Goal: Information Seeking & Learning: Learn about a topic

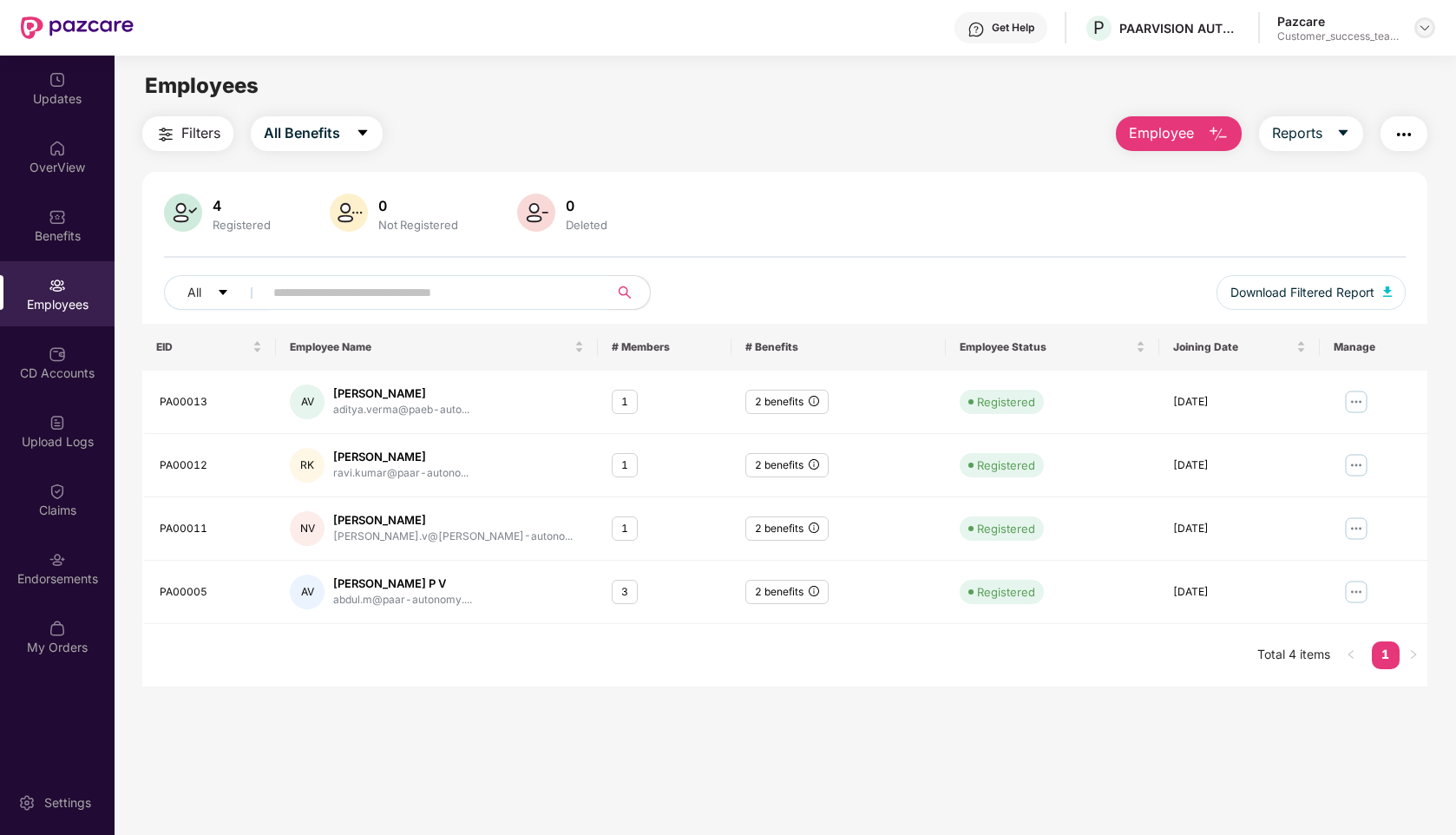
click at [1428, 31] on img at bounding box center [1425, 27] width 14 height 14
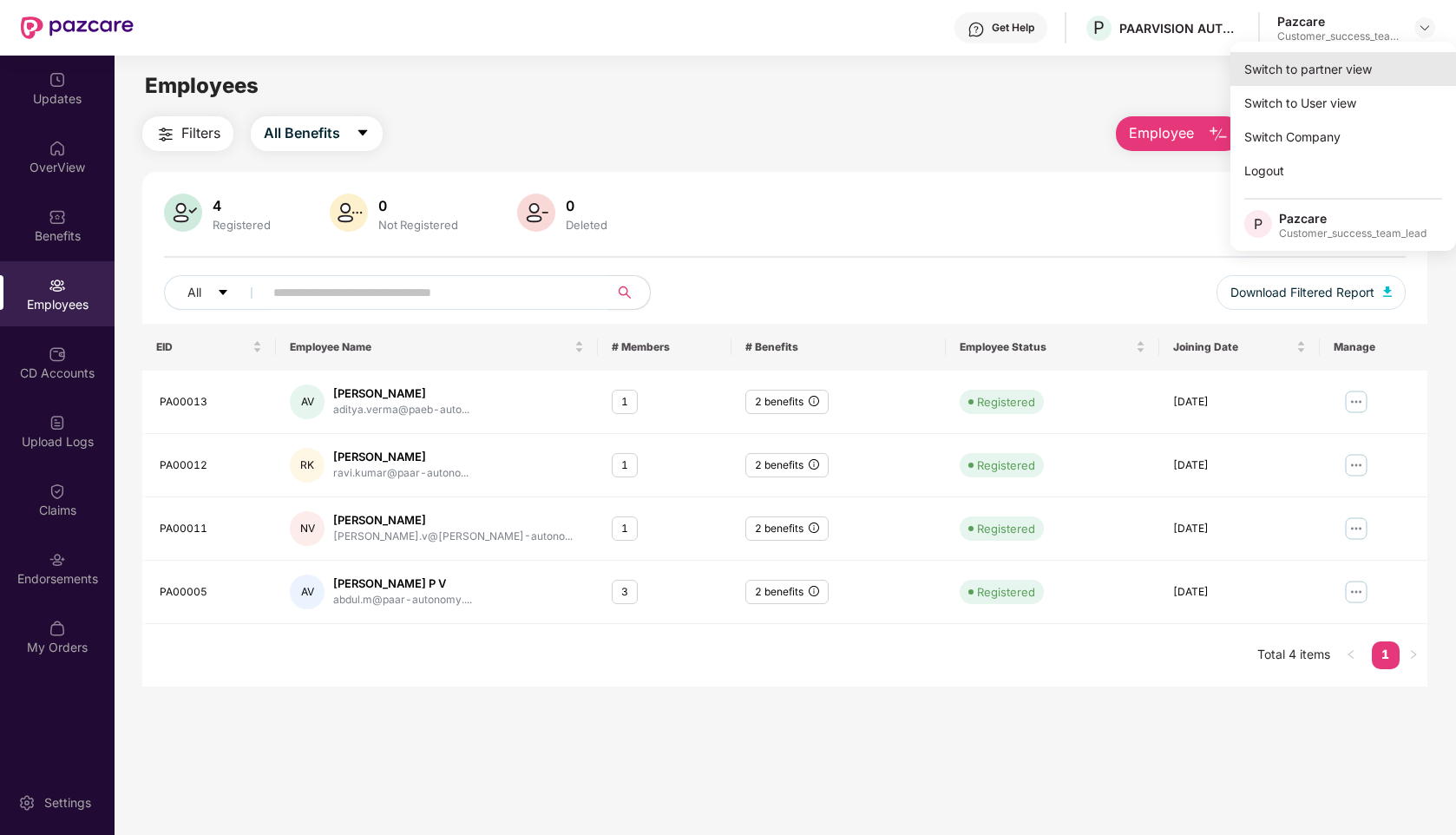
click at [1298, 68] on div "Switch to partner view" at bounding box center [1343, 69] width 226 height 34
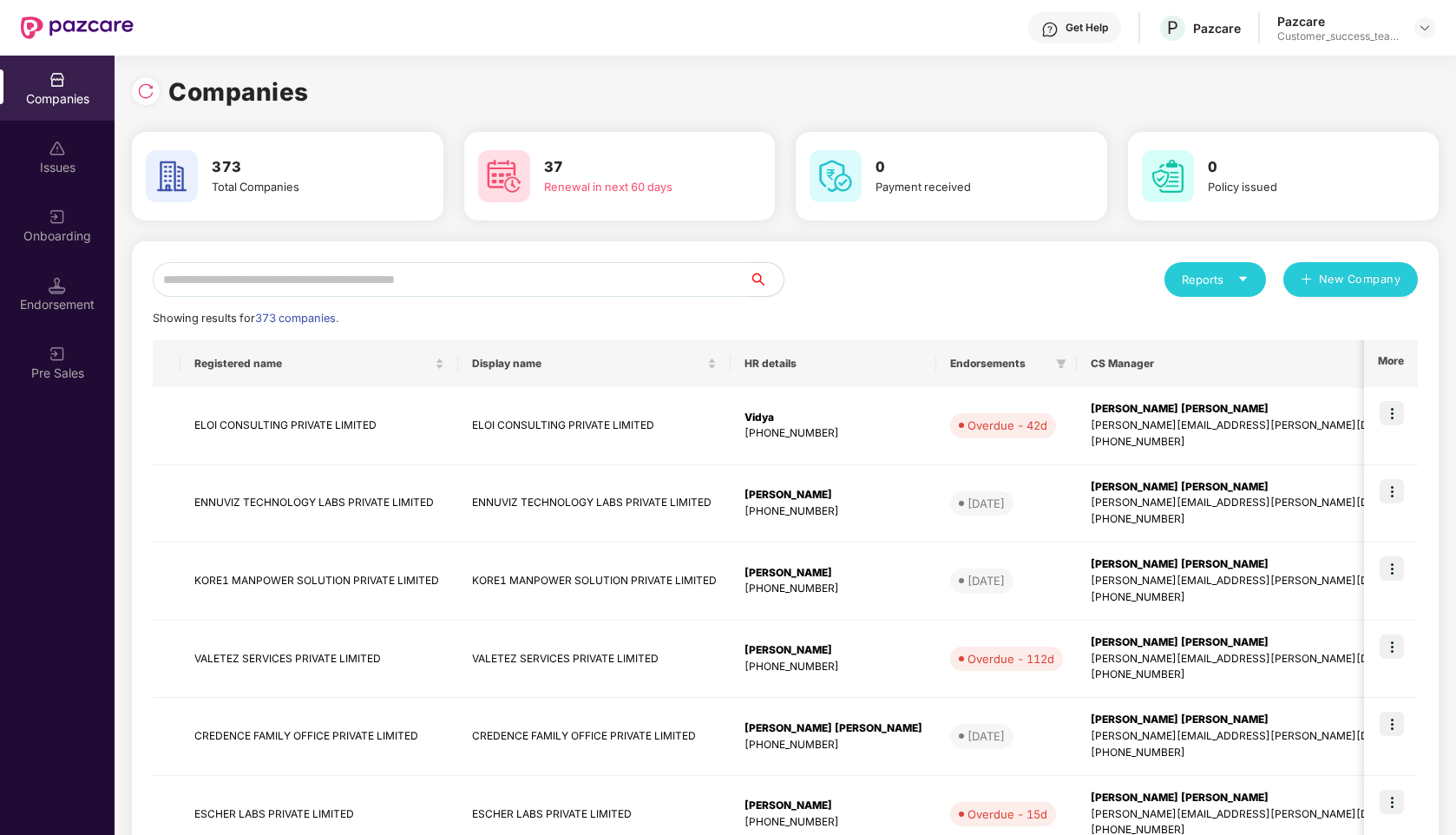
click at [376, 290] on input "text" at bounding box center [450, 280] width 596 height 35
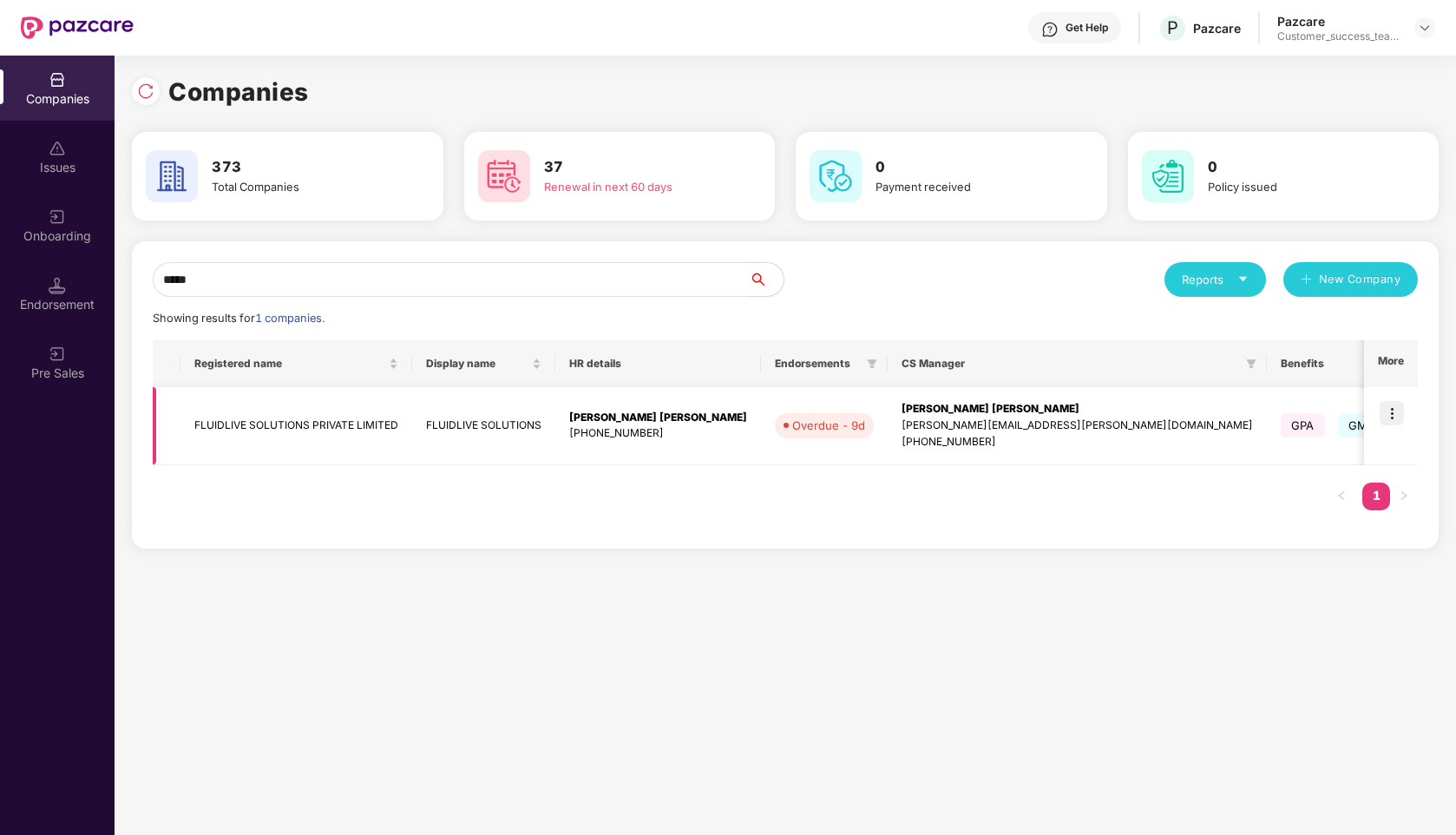
type input "*****"
click at [1395, 408] on img at bounding box center [1391, 413] width 24 height 24
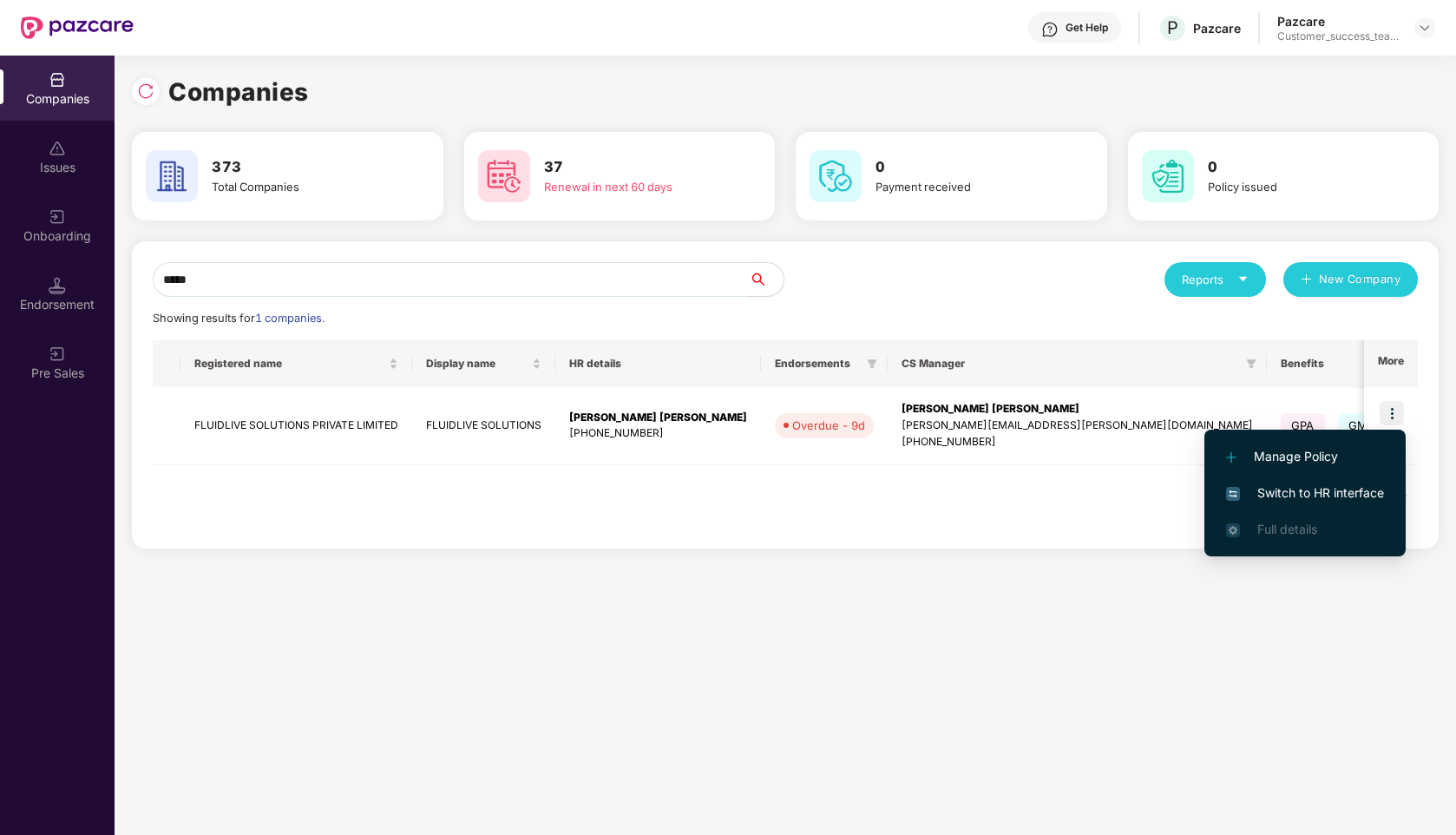
click at [1295, 497] on span "Switch to HR interface" at bounding box center [1305, 493] width 158 height 19
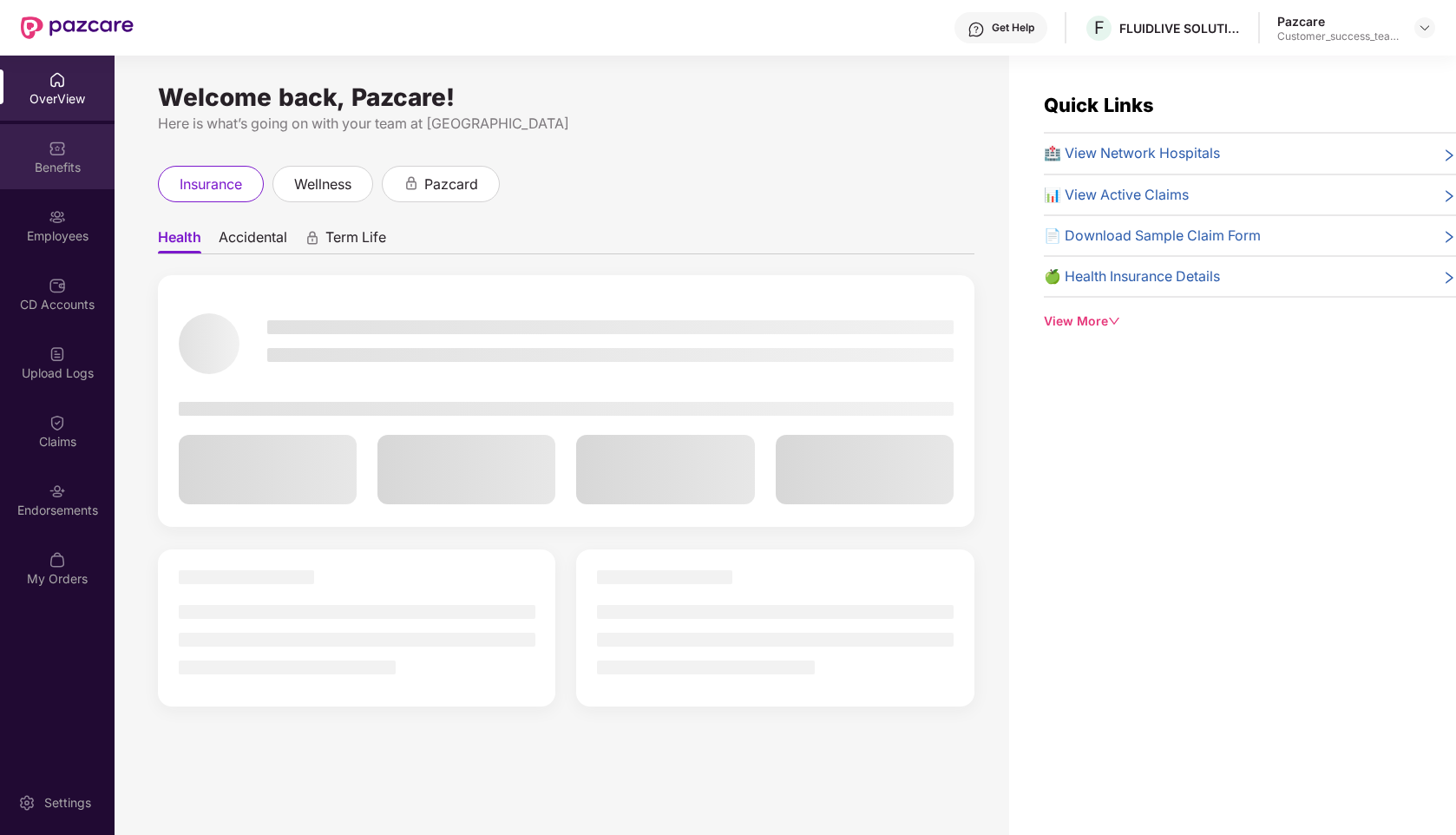
click at [64, 160] on div "Benefits" at bounding box center [57, 168] width 114 height 17
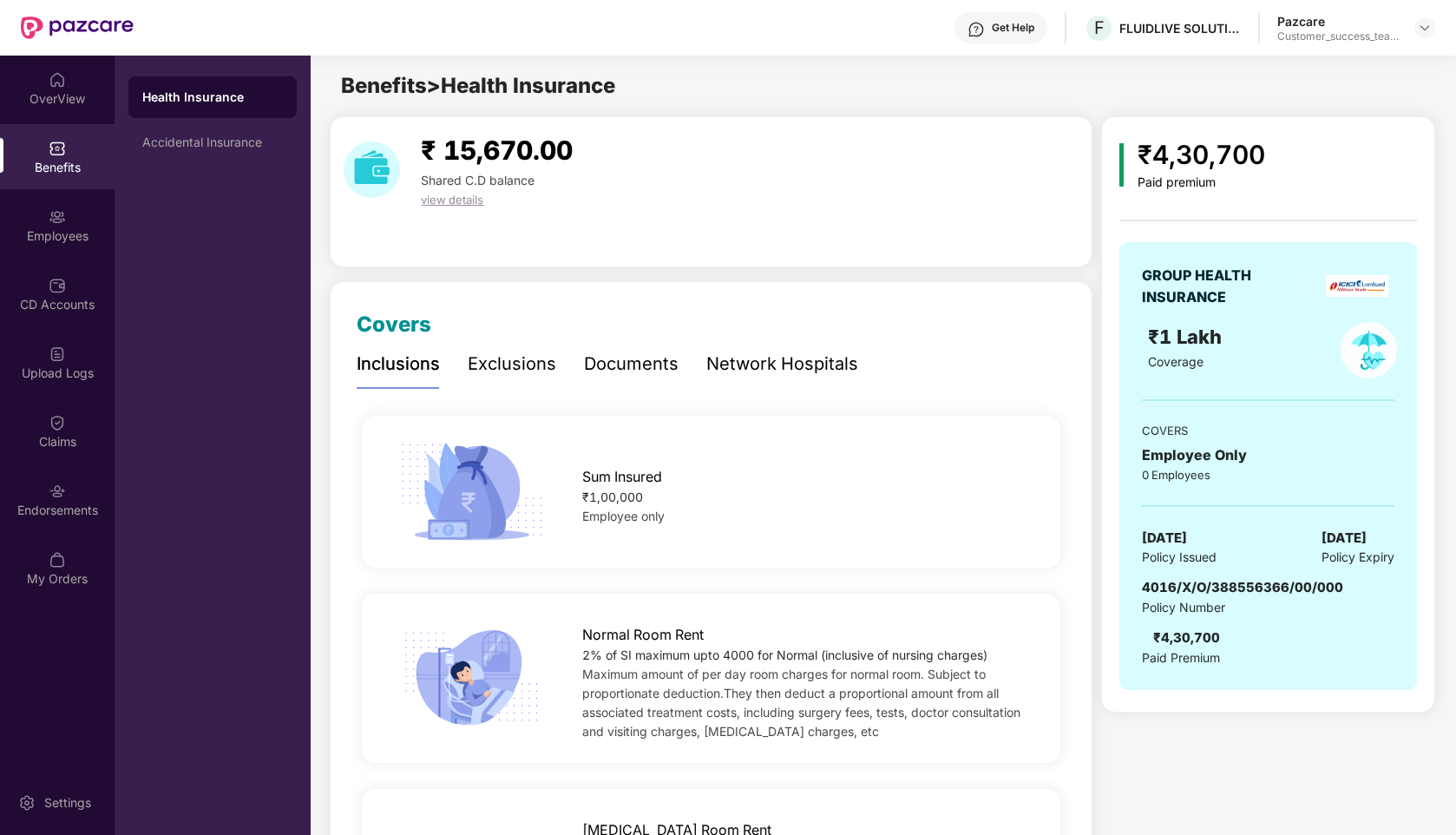
click at [654, 362] on div "Documents" at bounding box center [632, 364] width 95 height 27
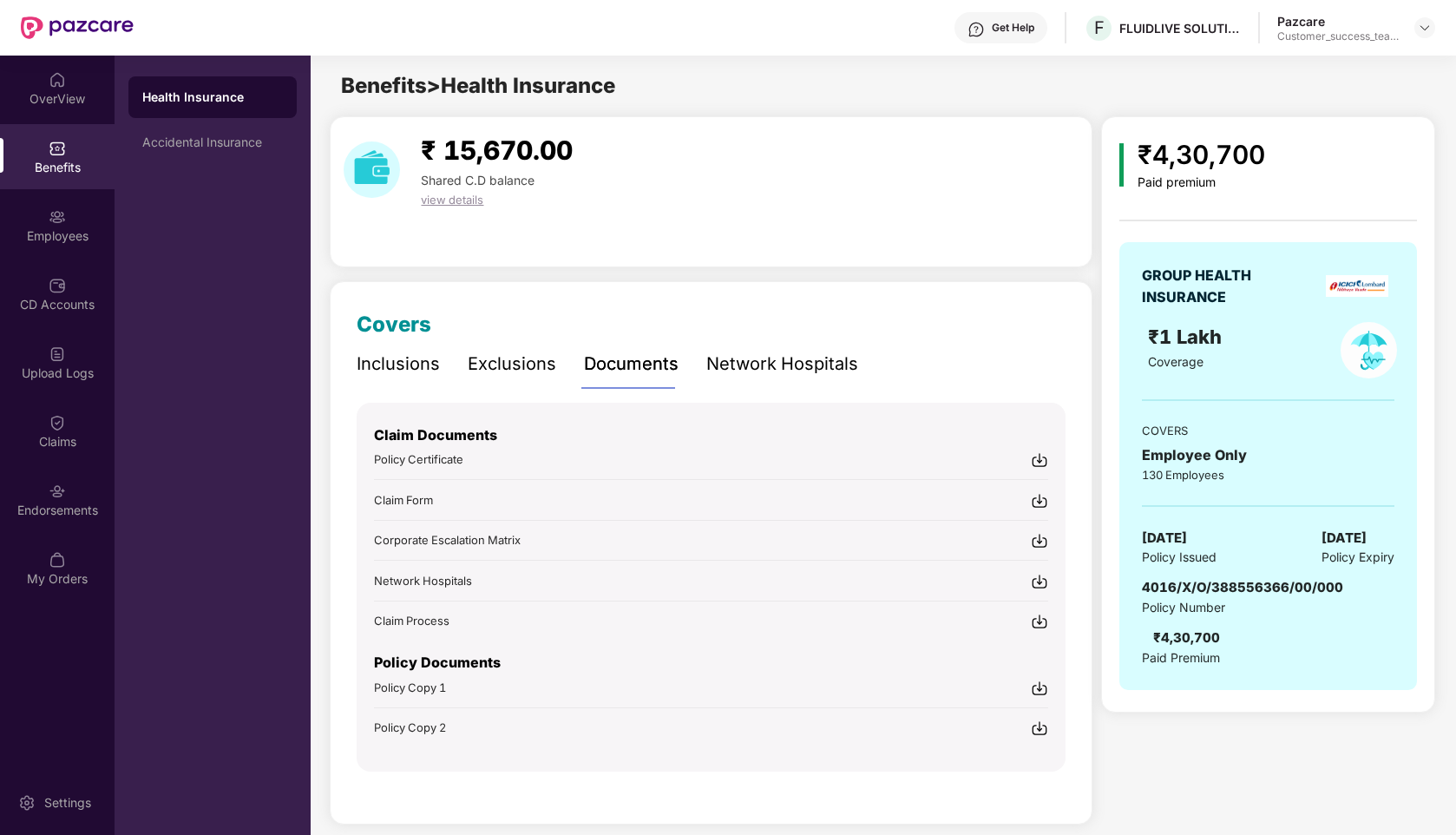
click at [403, 355] on div "Inclusions" at bounding box center [398, 364] width 83 height 27
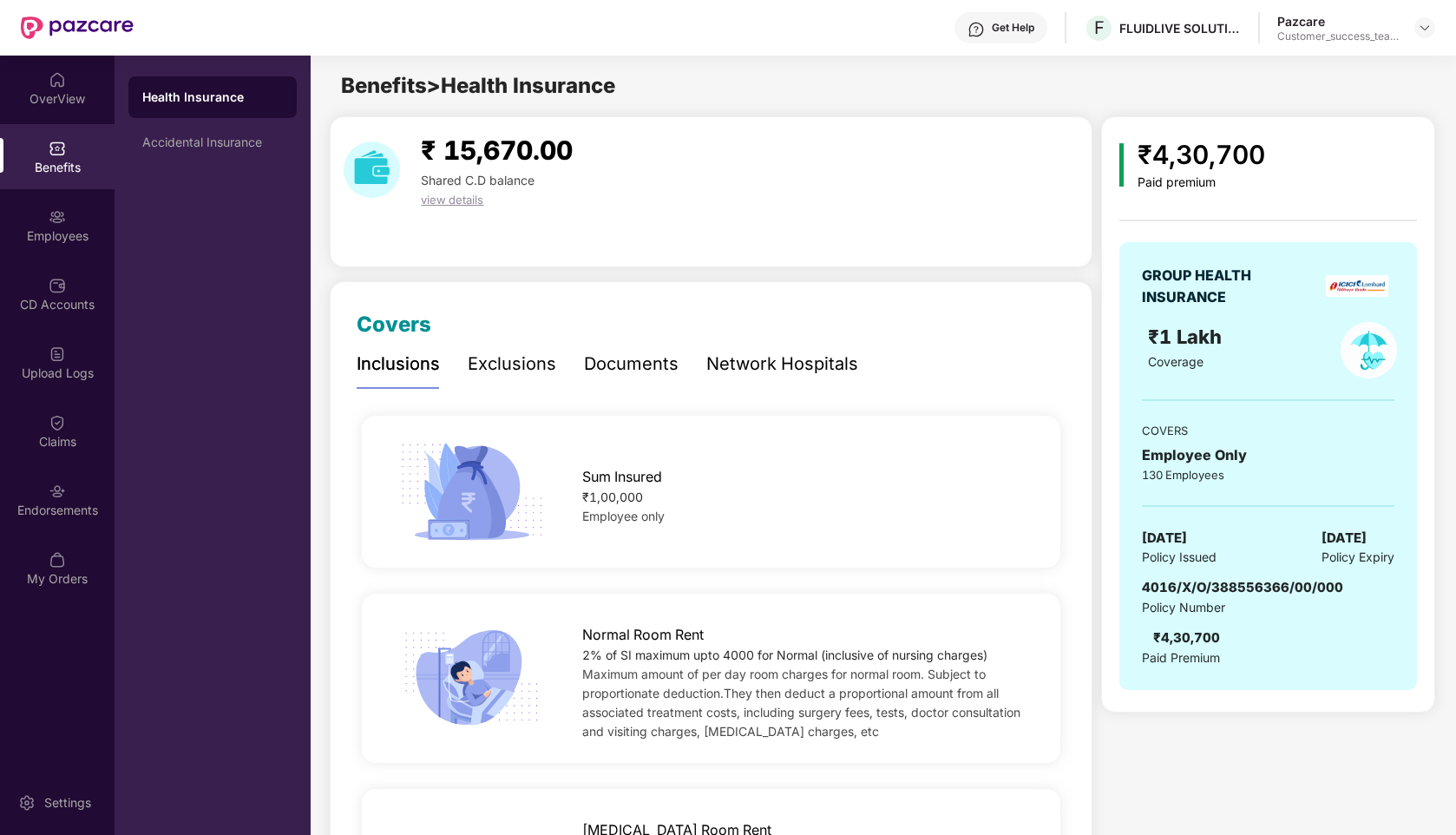
click at [627, 362] on div "Documents" at bounding box center [632, 364] width 95 height 27
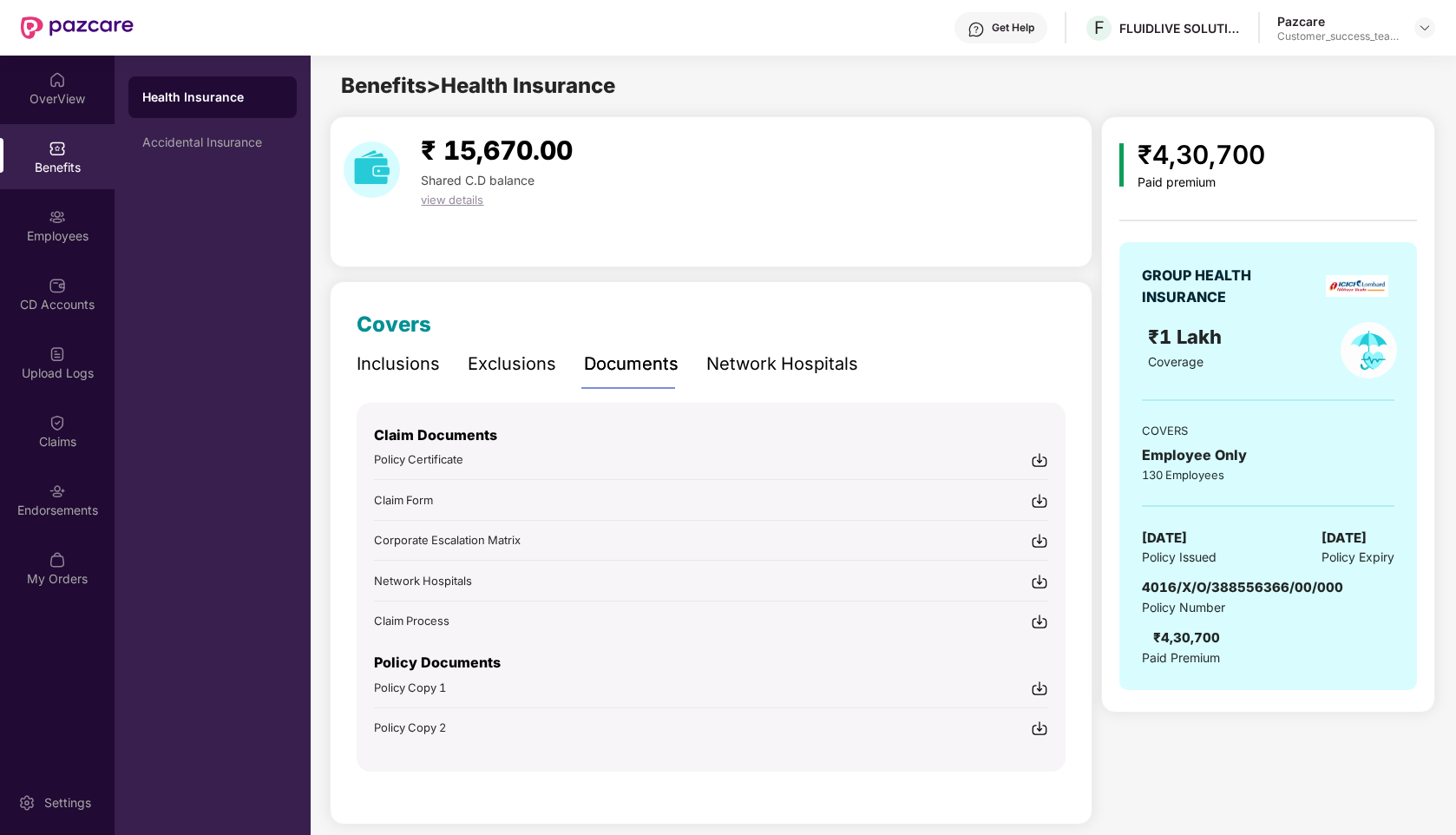
click at [423, 684] on span "Policy Copy 1" at bounding box center [410, 687] width 72 height 14
